Goal: Task Accomplishment & Management: Complete application form

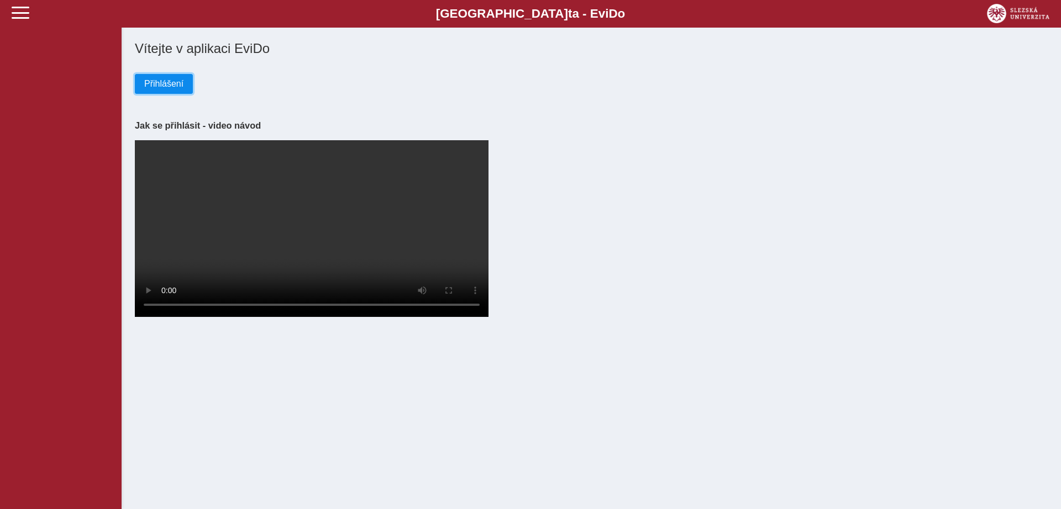
click at [149, 89] on span "Přihlášení" at bounding box center [163, 84] width 39 height 10
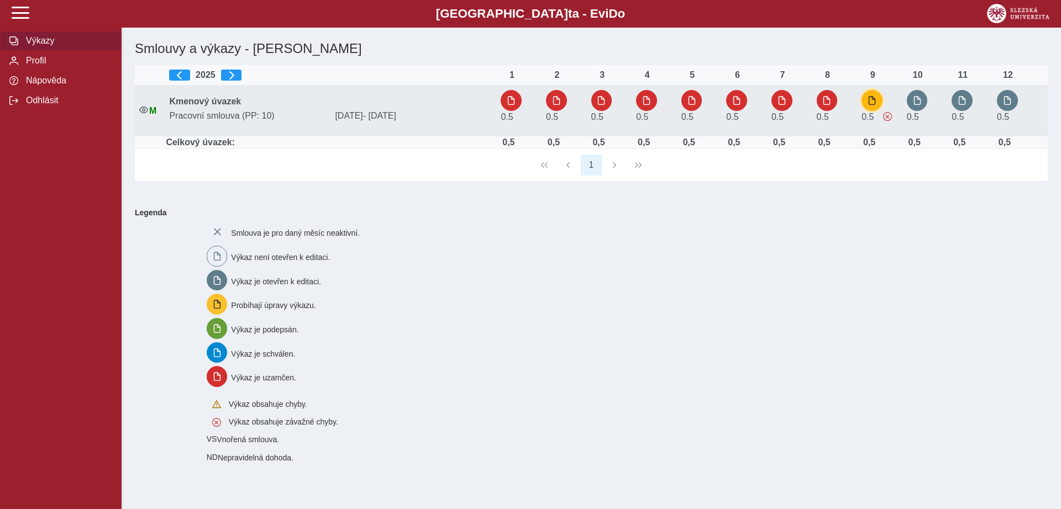
click at [876, 103] on span "button" at bounding box center [871, 100] width 9 height 9
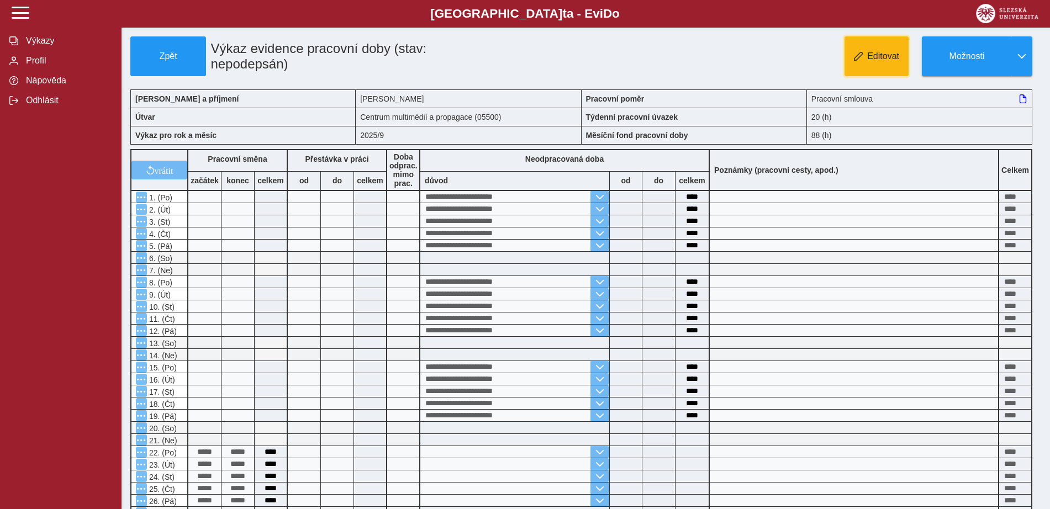
click at [877, 57] on span "Editovat" at bounding box center [883, 56] width 32 height 10
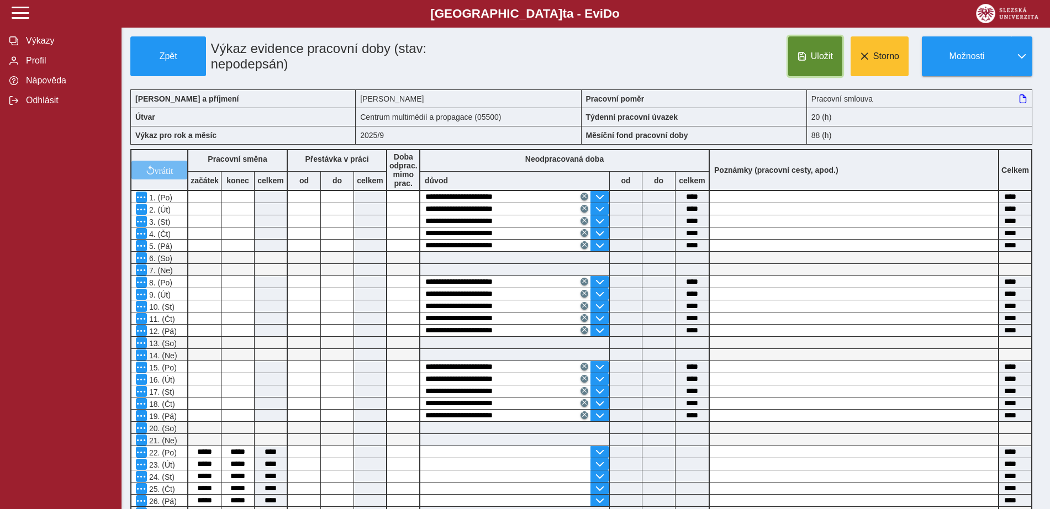
click at [822, 59] on span "Uložit" at bounding box center [822, 56] width 22 height 10
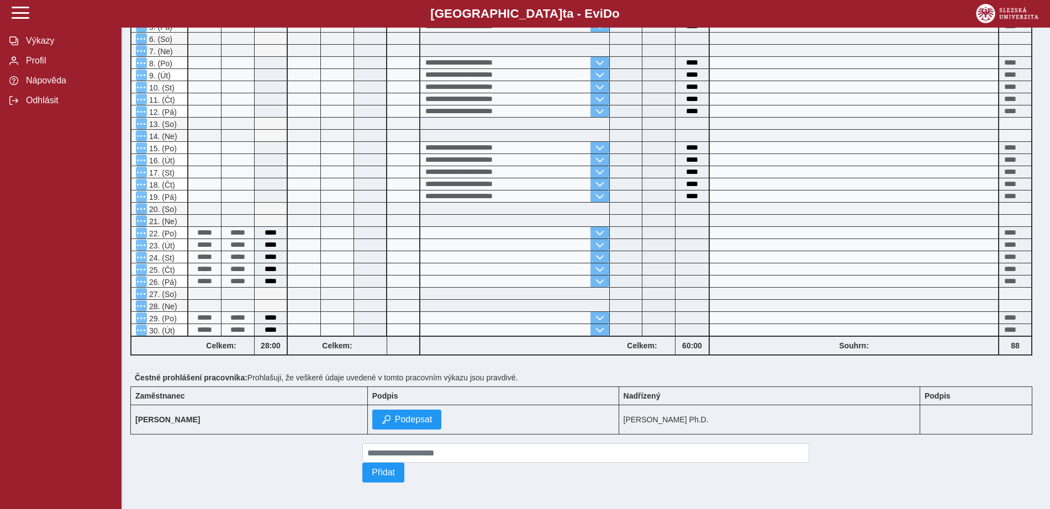
scroll to position [247, 0]
click at [429, 415] on span "Podepsat" at bounding box center [414, 420] width 38 height 10
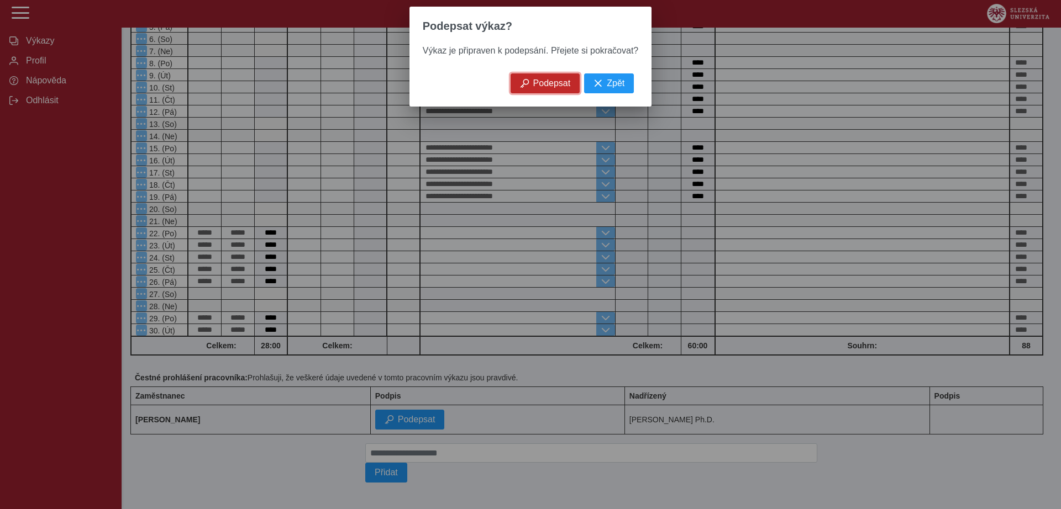
click at [550, 87] on span "Podepsat" at bounding box center [552, 83] width 38 height 10
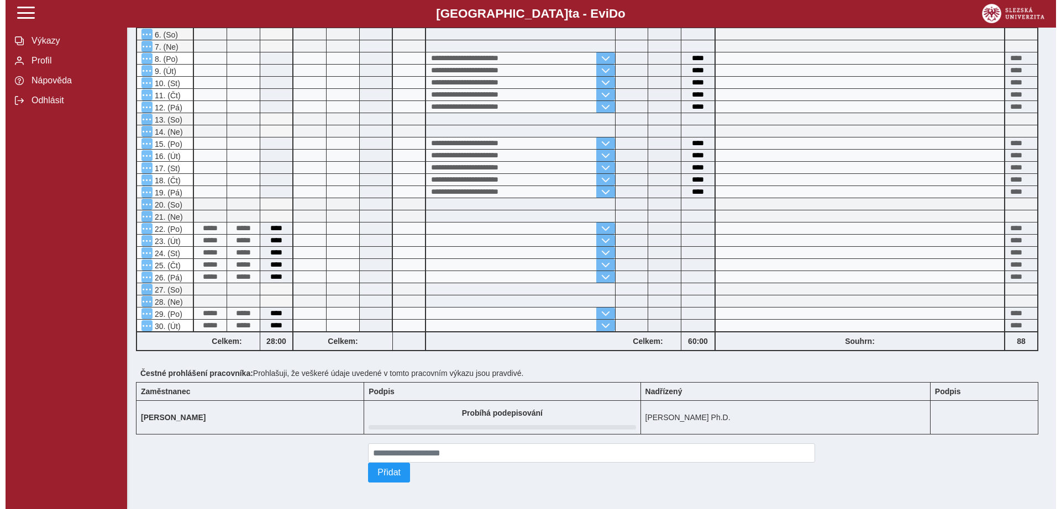
scroll to position [0, 0]
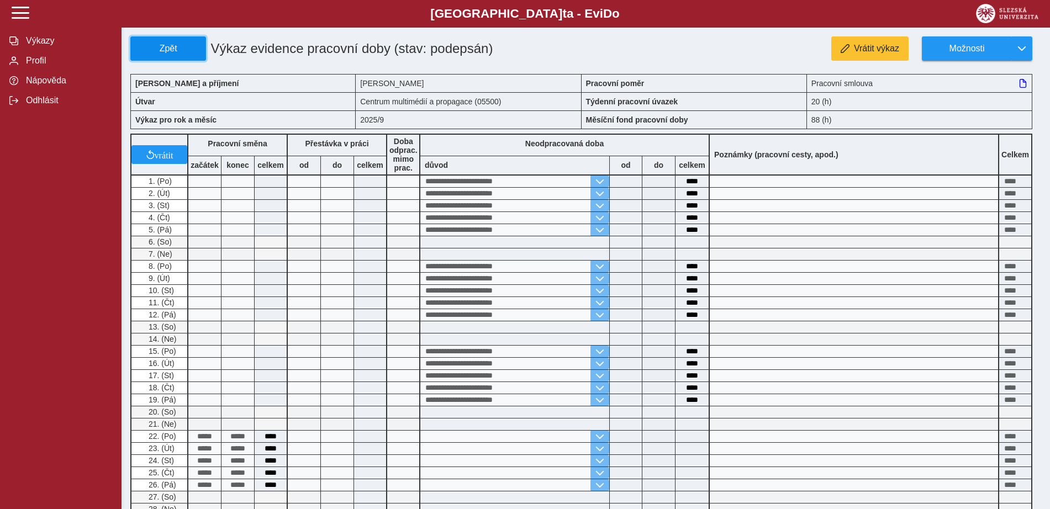
click at [169, 51] on span "Zpět" at bounding box center [168, 49] width 66 height 10
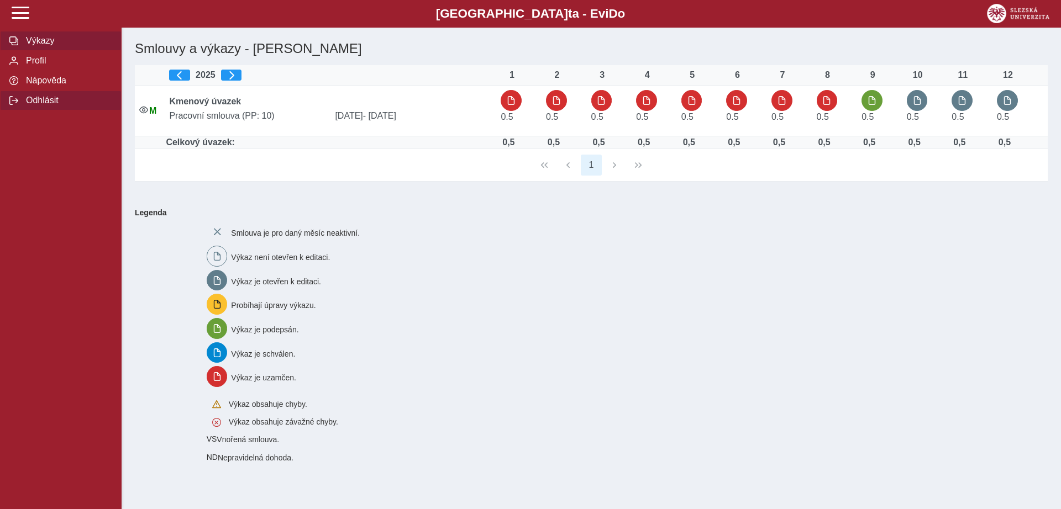
click at [46, 106] on span "Odhlásit" at bounding box center [68, 101] width 90 height 10
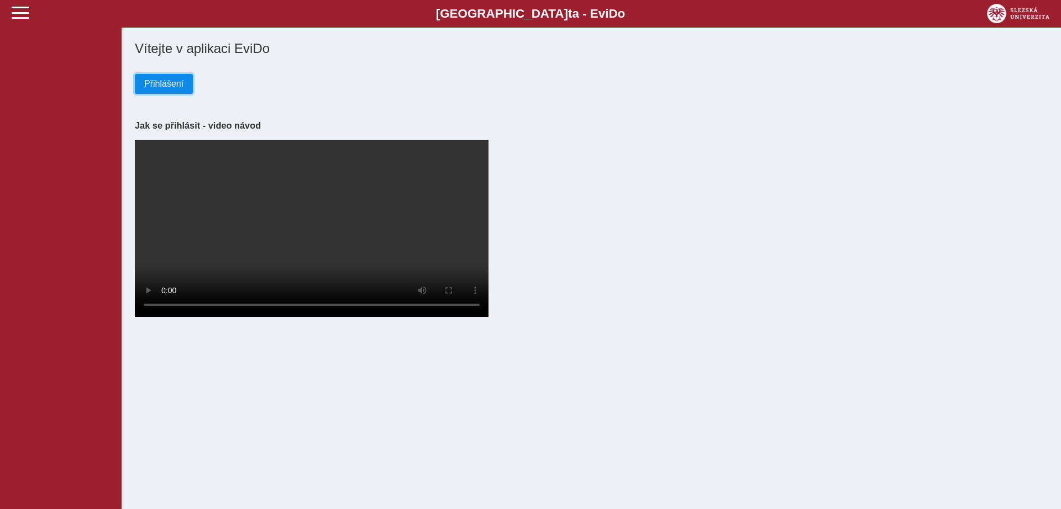
click at [160, 85] on span "Přihlášení" at bounding box center [163, 84] width 39 height 10
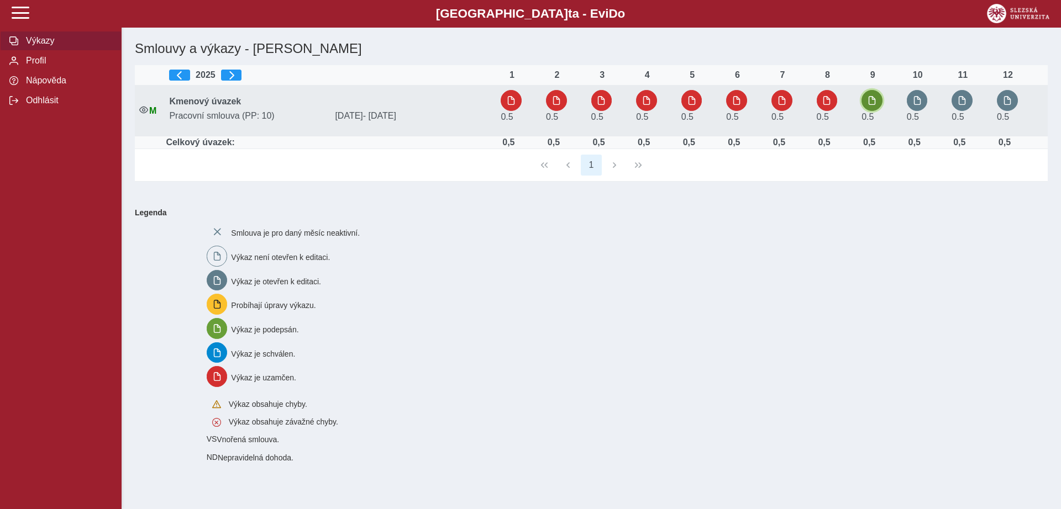
click at [872, 102] on span "button" at bounding box center [871, 100] width 9 height 9
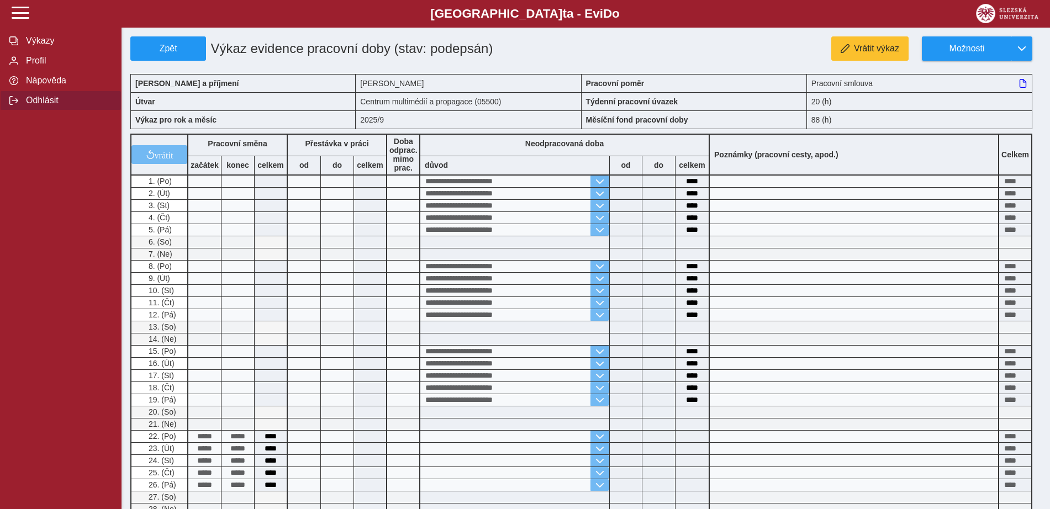
click at [38, 106] on span "Odhlásit" at bounding box center [68, 101] width 90 height 10
